Goal: Task Accomplishment & Management: Complete application form

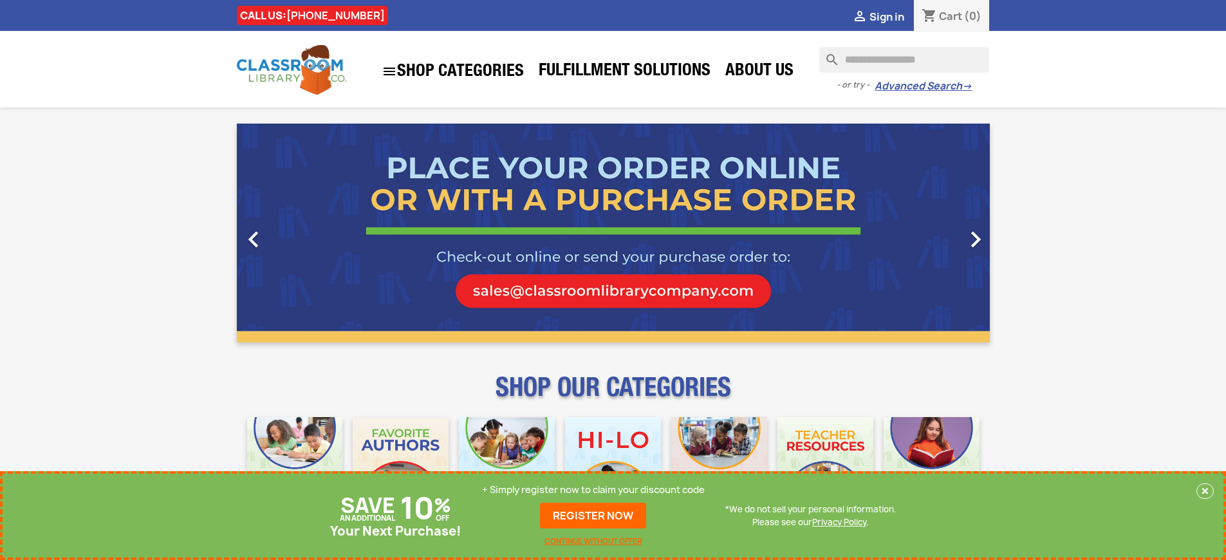
click at [593, 490] on p "+ Simply register now to claim your discount code" at bounding box center [593, 489] width 223 height 13
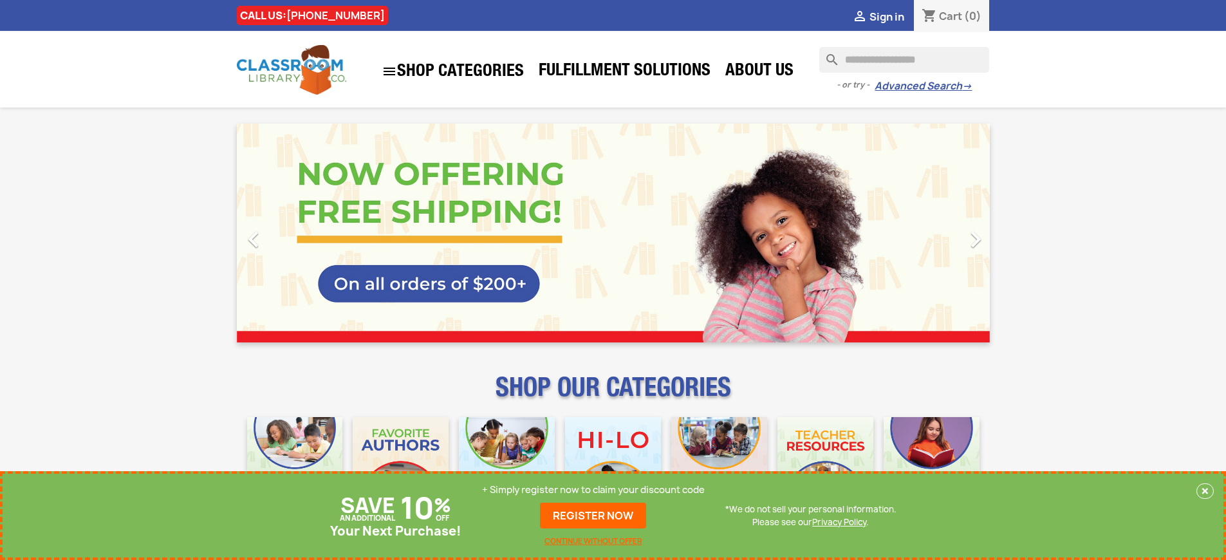
click at [593, 490] on p "+ Simply register now to claim your discount code" at bounding box center [593, 489] width 223 height 13
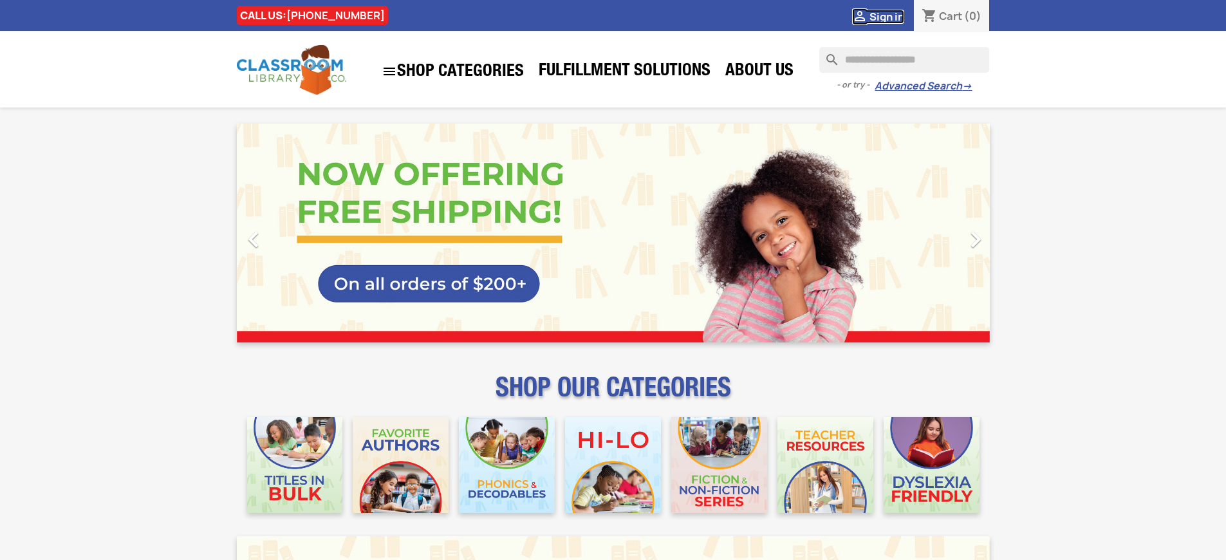
click at [886, 16] on span "Sign in" at bounding box center [886, 17] width 35 height 14
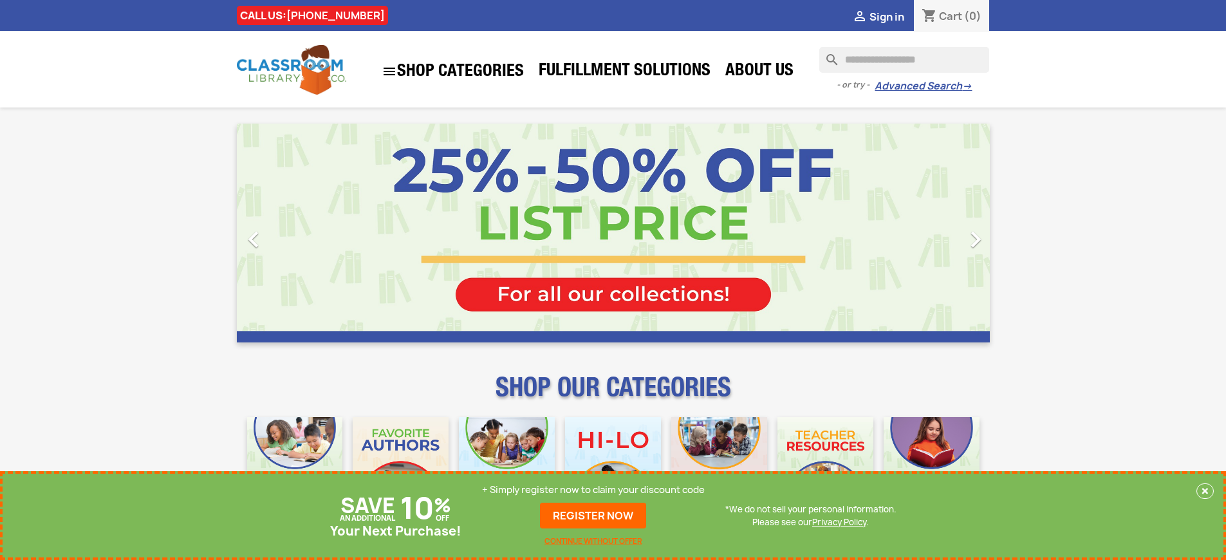
click at [593, 490] on p "+ Simply register now to claim your discount code" at bounding box center [593, 489] width 223 height 13
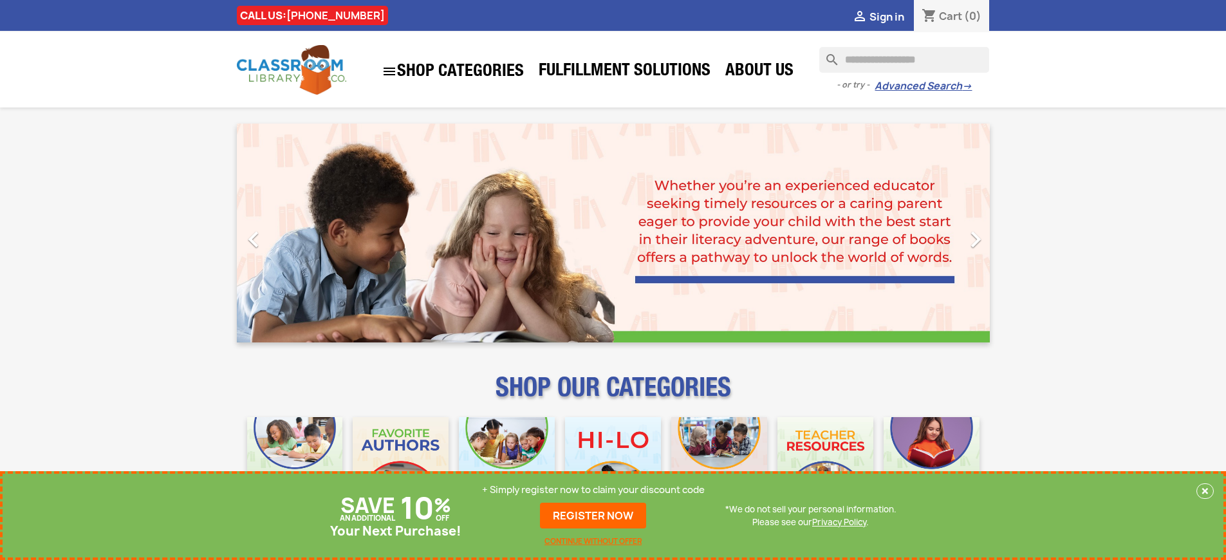
click at [593, 490] on p "+ Simply register now to claim your discount code" at bounding box center [593, 489] width 223 height 13
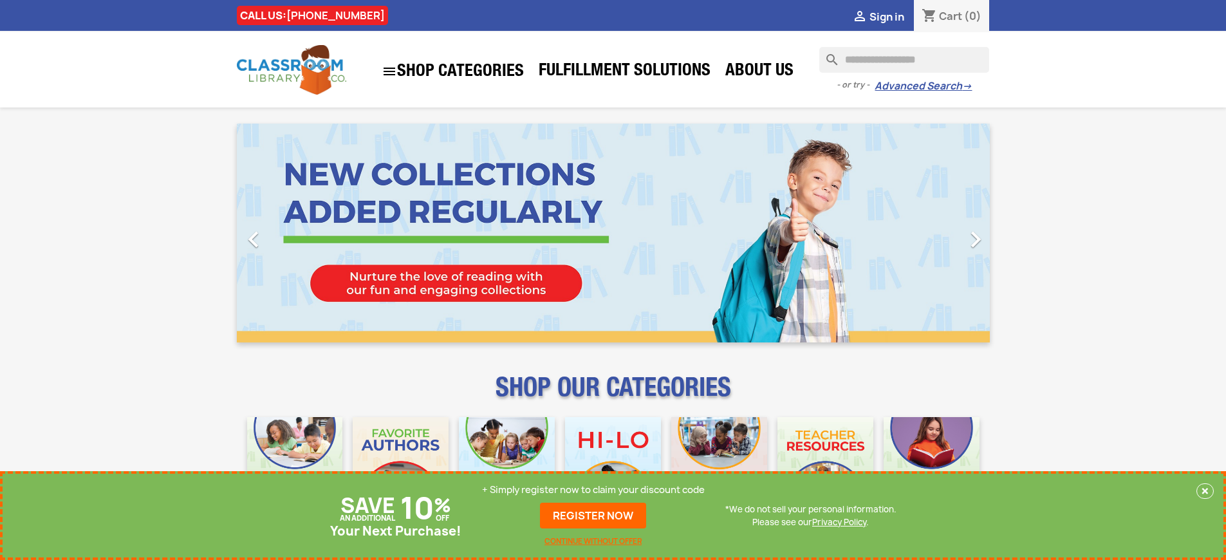
click at [593, 490] on p "+ Simply register now to claim your discount code" at bounding box center [593, 489] width 223 height 13
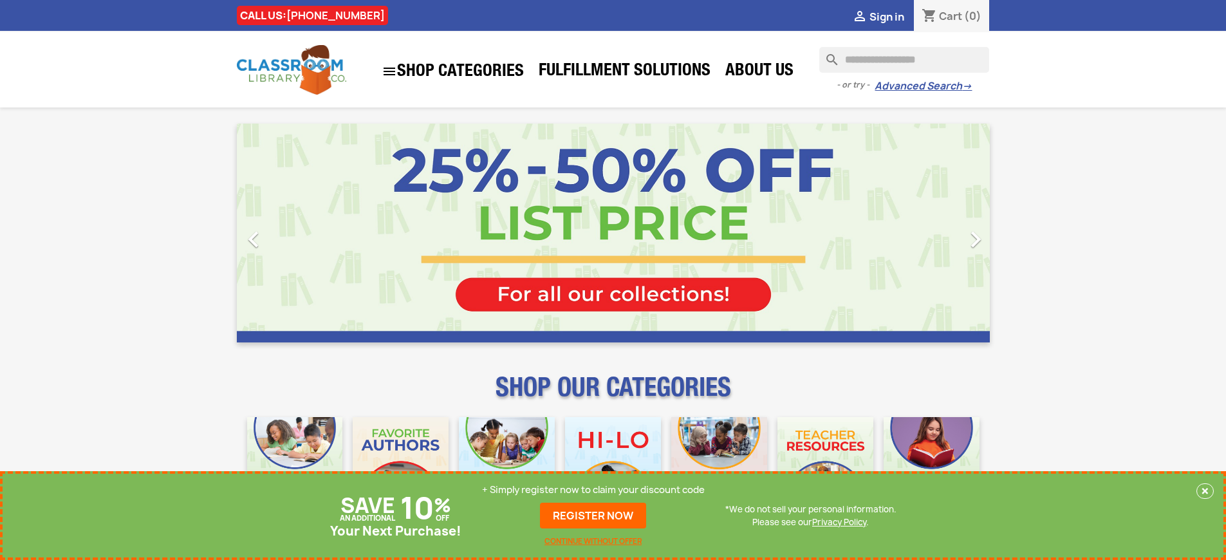
click at [593, 490] on p "+ Simply register now to claim your discount code" at bounding box center [593, 489] width 223 height 13
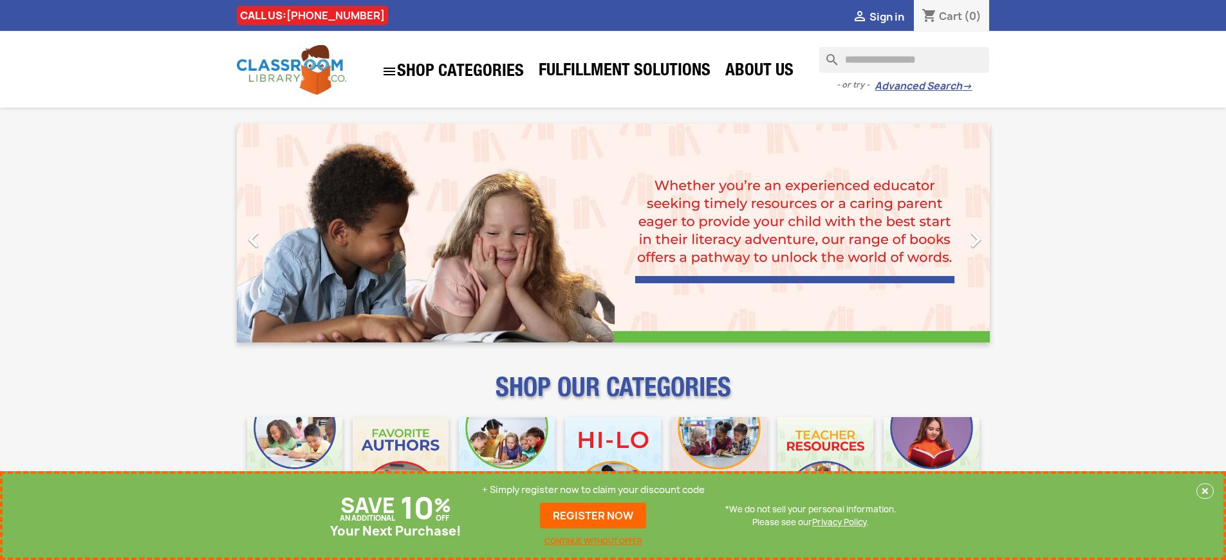
click at [593, 490] on p "+ Simply register now to claim your discount code" at bounding box center [593, 489] width 223 height 13
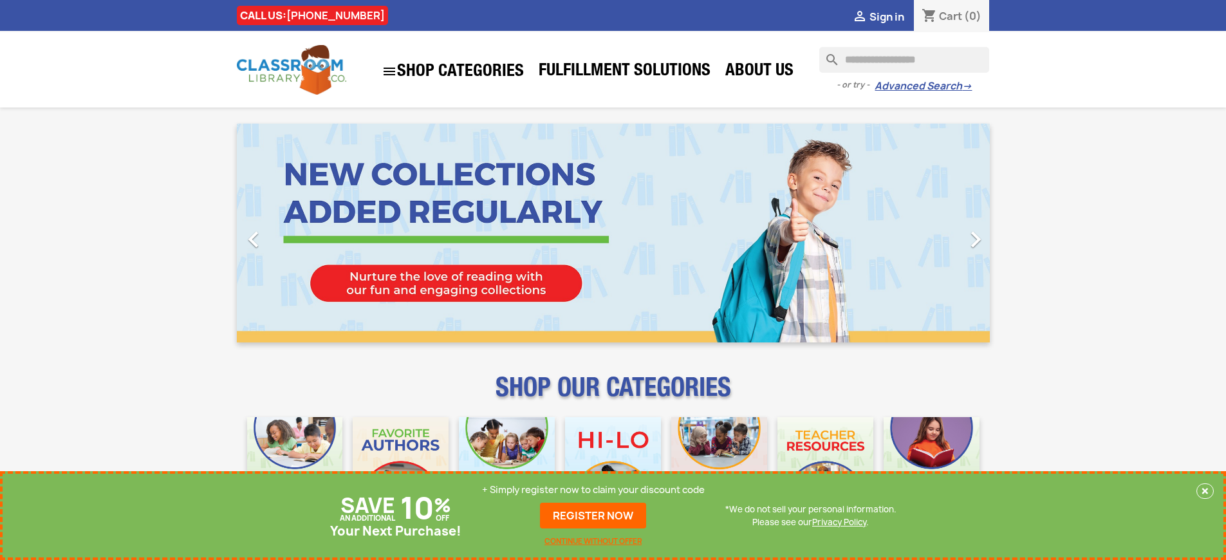
click at [593, 490] on p "+ Simply register now to claim your discount code" at bounding box center [593, 489] width 223 height 13
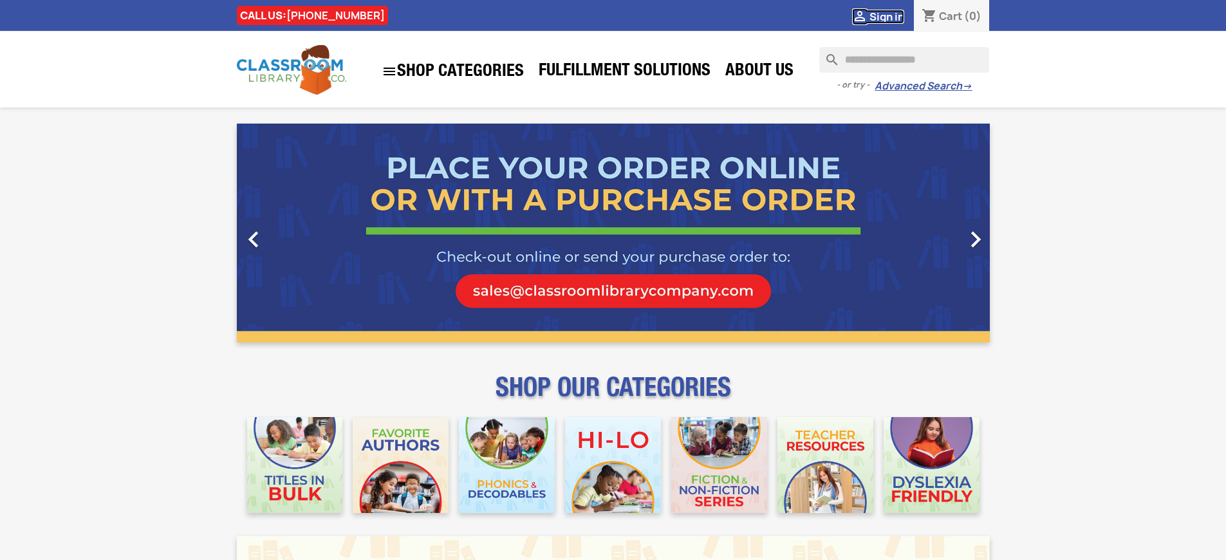
click at [886, 16] on span "Sign in" at bounding box center [886, 17] width 35 height 14
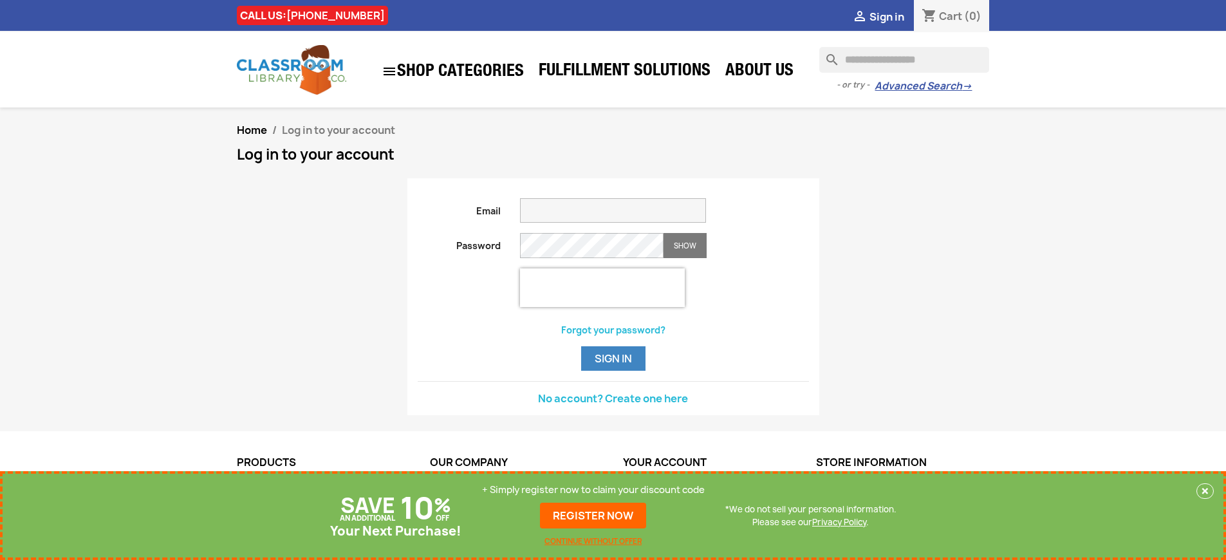
click at [593, 490] on p "+ Simply register now to claim your discount code" at bounding box center [593, 489] width 223 height 13
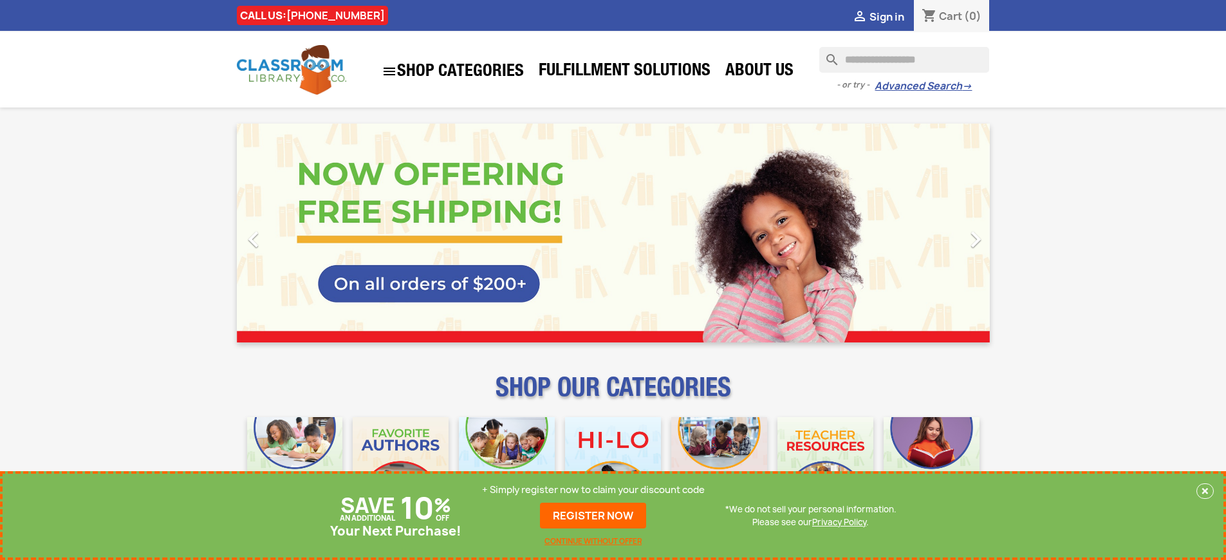
click at [593, 490] on p "+ Simply register now to claim your discount code" at bounding box center [593, 489] width 223 height 13
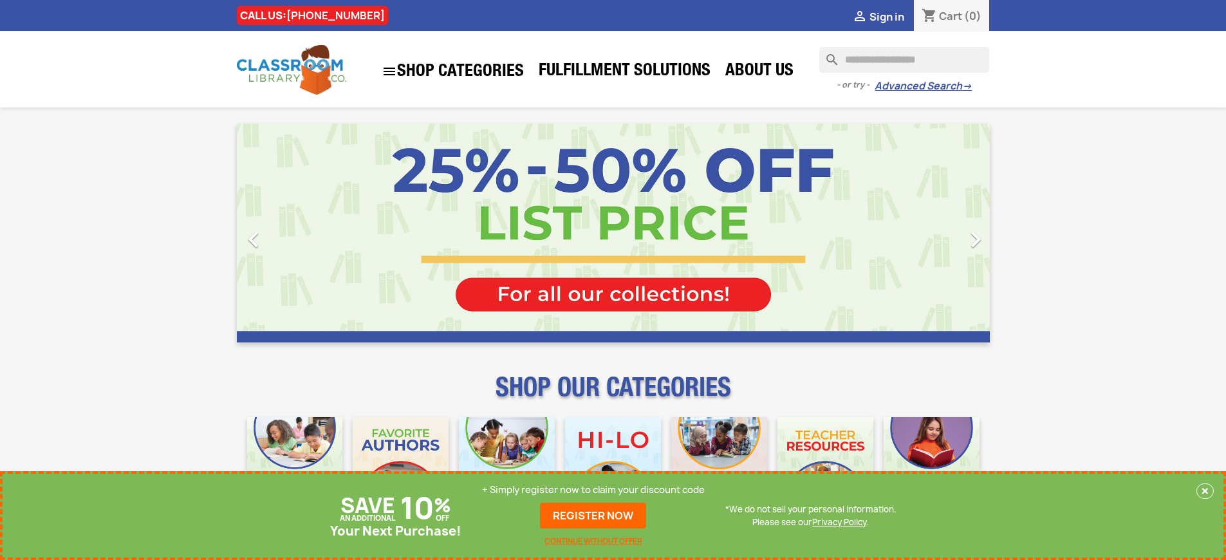
click at [593, 490] on p "+ Simply register now to claim your discount code" at bounding box center [593, 489] width 223 height 13
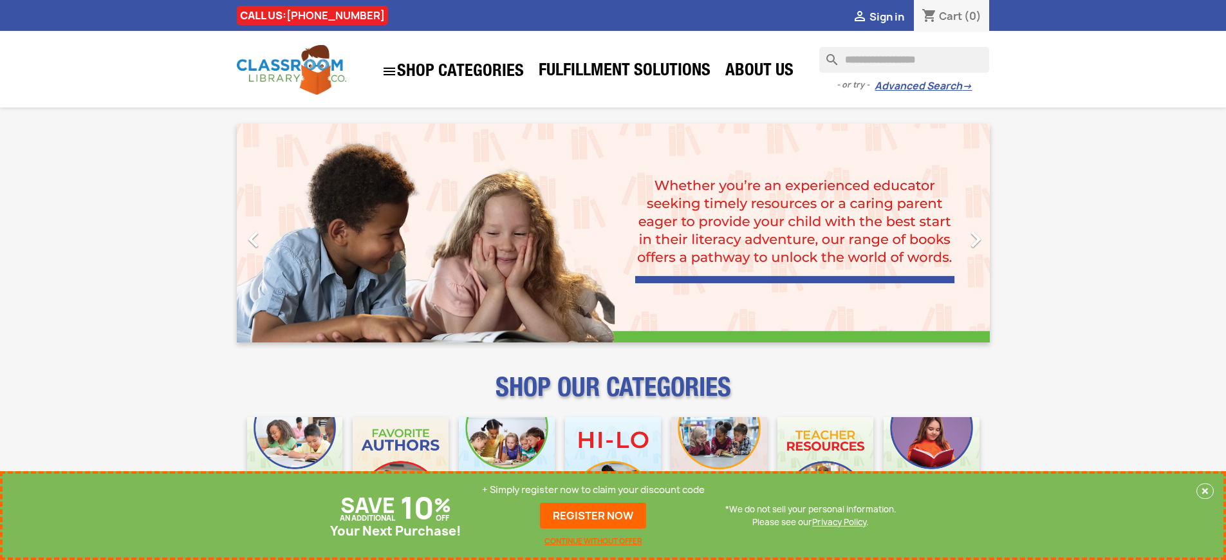
click at [593, 490] on p "+ Simply register now to claim your discount code" at bounding box center [593, 489] width 223 height 13
click at [593, 515] on link "REGISTER NOW" at bounding box center [593, 515] width 106 height 26
